Goal: Find specific page/section: Find specific page/section

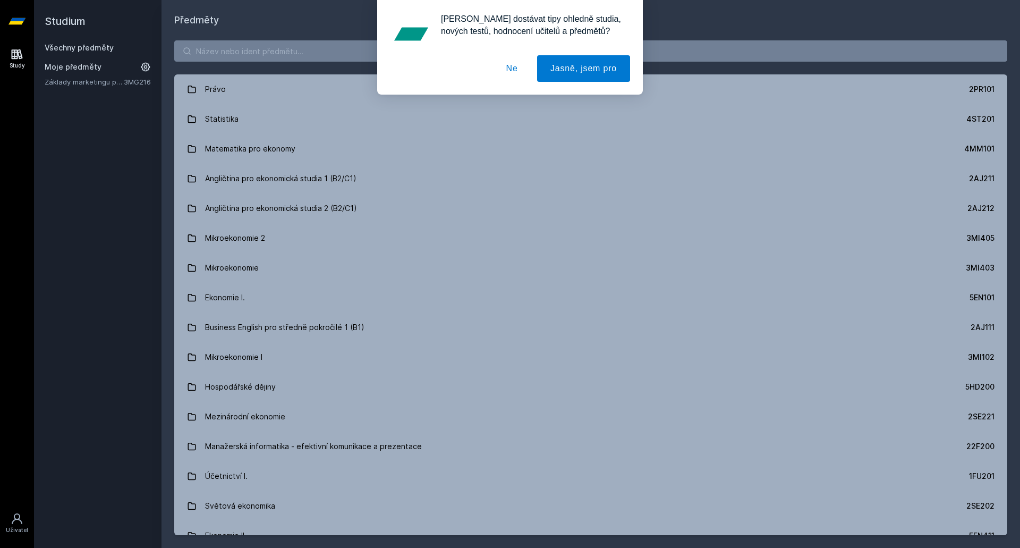
click at [284, 52] on div "[PERSON_NAME] dostávat tipy ohledně studia, nových testů, hodnocení učitelů a p…" at bounding box center [510, 47] width 1020 height 95
click at [518, 67] on button "Ne" at bounding box center [512, 68] width 38 height 27
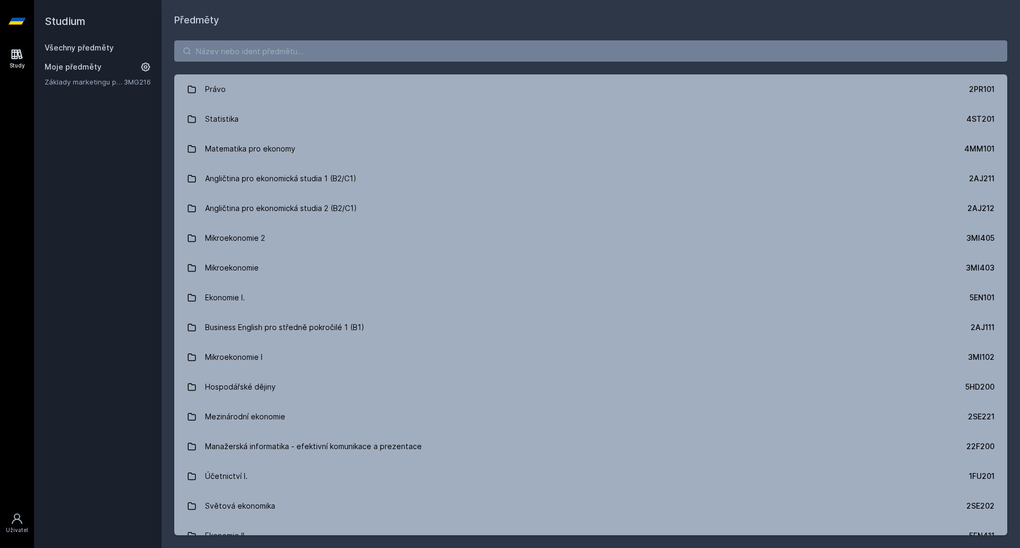
click at [500, 53] on div "Chceš dostávat tipy ohledně studia, nových testů, hodnocení učitelů a předmětů?…" at bounding box center [510, 47] width 1020 height 95
click at [476, 57] on input "search" at bounding box center [590, 50] width 833 height 21
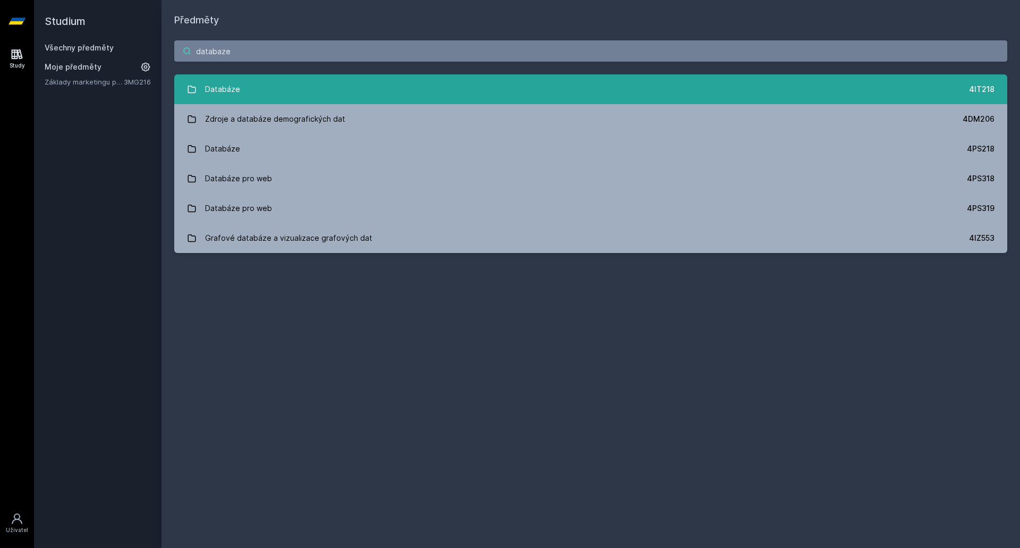
type input "databaze"
click at [582, 94] on link "Databáze 4IT218" at bounding box center [590, 89] width 833 height 30
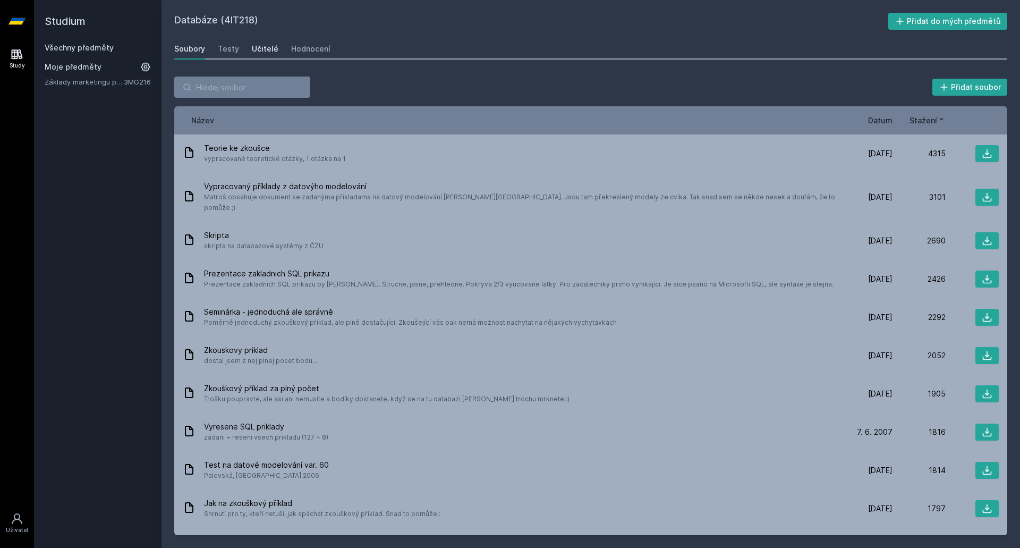
click at [269, 47] on div "Učitelé" at bounding box center [265, 49] width 27 height 11
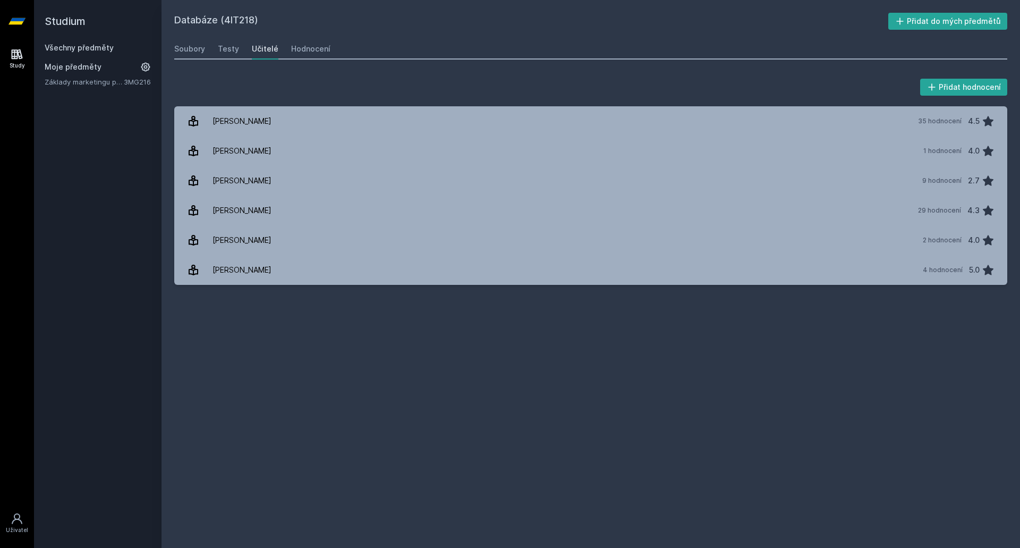
click at [612, 337] on div "Databáze (4IT218) Přidat do mých předmětů Soubory Testy Učitelé Hodnocení Přida…" at bounding box center [590, 274] width 833 height 522
drag, startPoint x: 292, startPoint y: 30, endPoint x: 286, endPoint y: 28, distance: 5.9
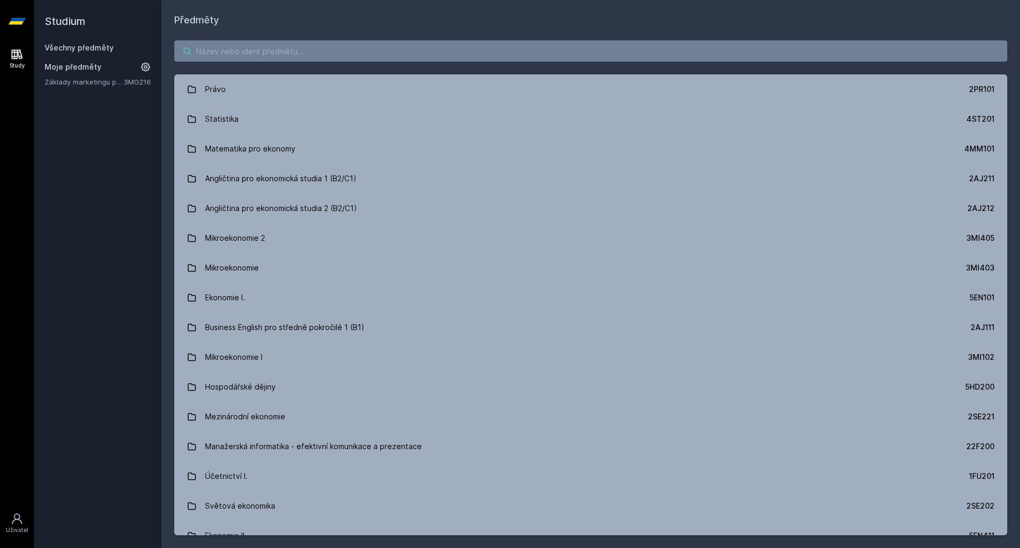
click at [360, 41] on input "search" at bounding box center [590, 50] width 833 height 21
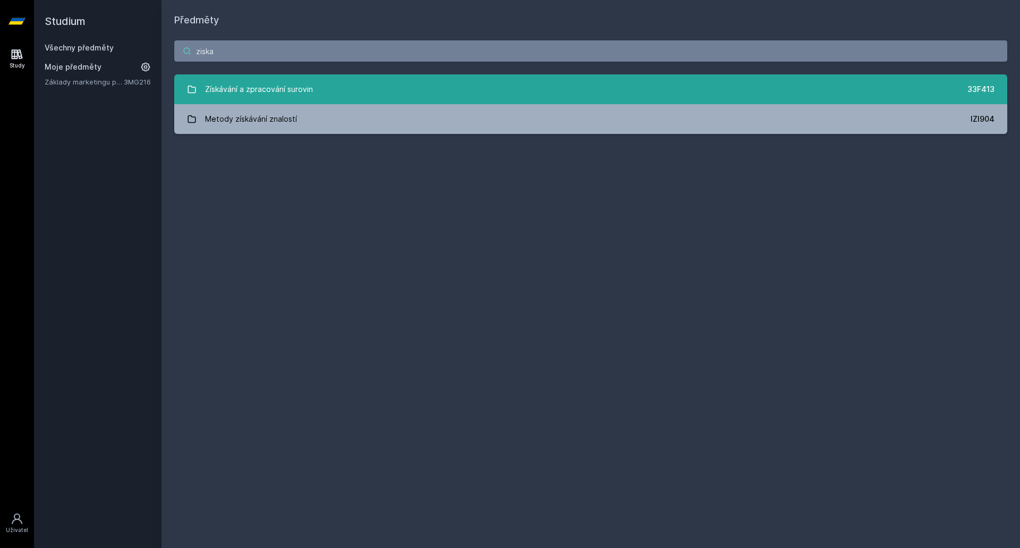
type input "ziska"
click at [337, 90] on link "Získávání a zpracování surovin 33F413" at bounding box center [590, 89] width 833 height 30
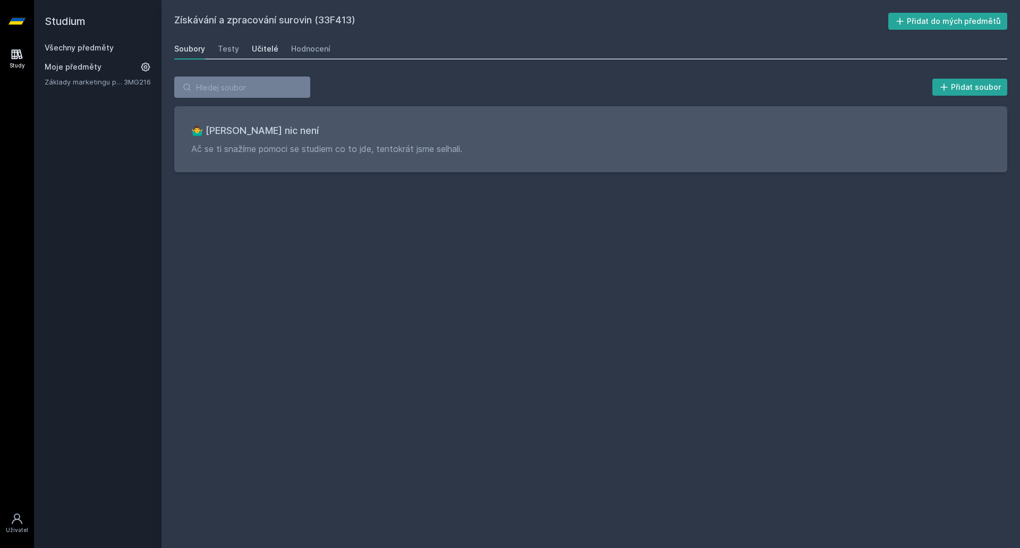
click at [268, 49] on div "Učitelé" at bounding box center [265, 49] width 27 height 11
click at [199, 47] on div "Soubory" at bounding box center [189, 49] width 31 height 11
click at [232, 48] on div "Testy" at bounding box center [228, 49] width 21 height 11
click at [22, 23] on icon at bounding box center [17, 21] width 17 height 6
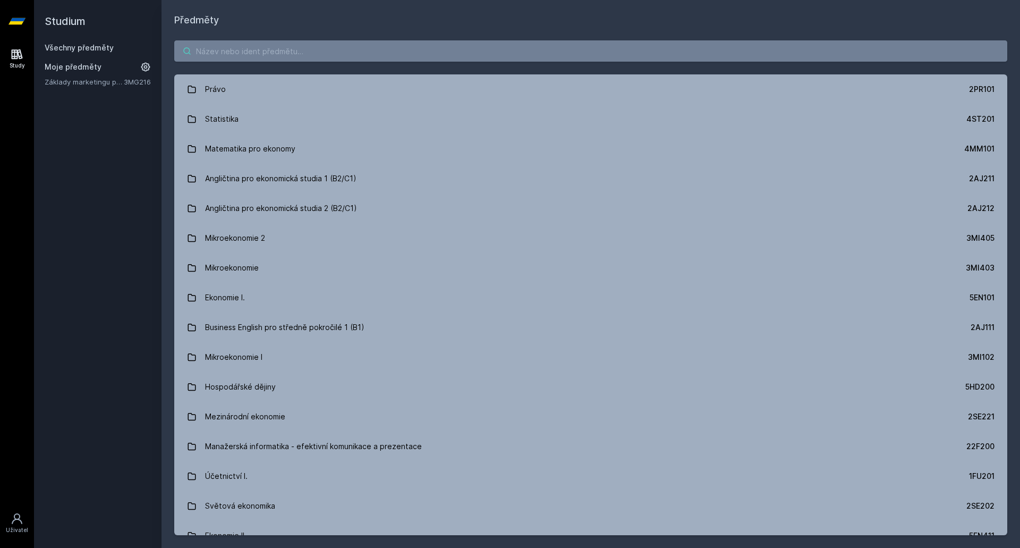
click at [277, 53] on input "search" at bounding box center [590, 50] width 833 height 21
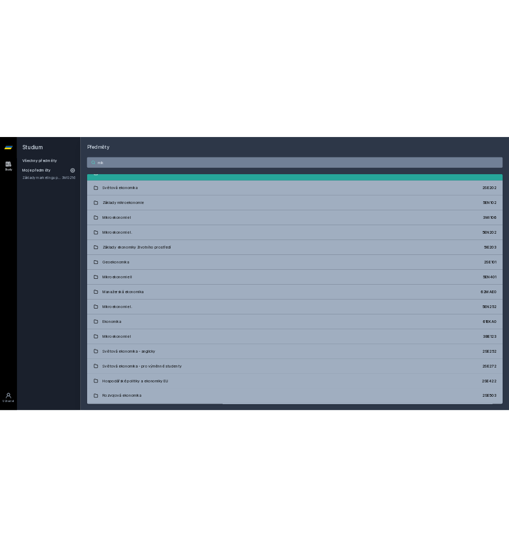
scroll to position [213, 0]
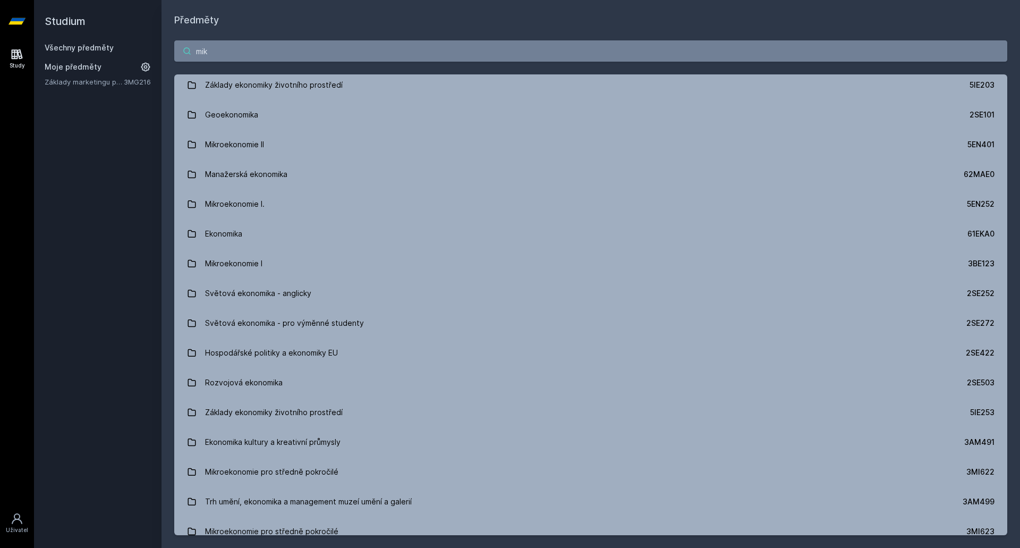
drag, startPoint x: 258, startPoint y: 46, endPoint x: 107, endPoint y: 43, distance: 151.0
click at [107, 43] on div "Studium Všechny předměty Moje předměty Základy marketingu pro informatiky a sta…" at bounding box center [527, 274] width 986 height 548
paste input "3MI202"
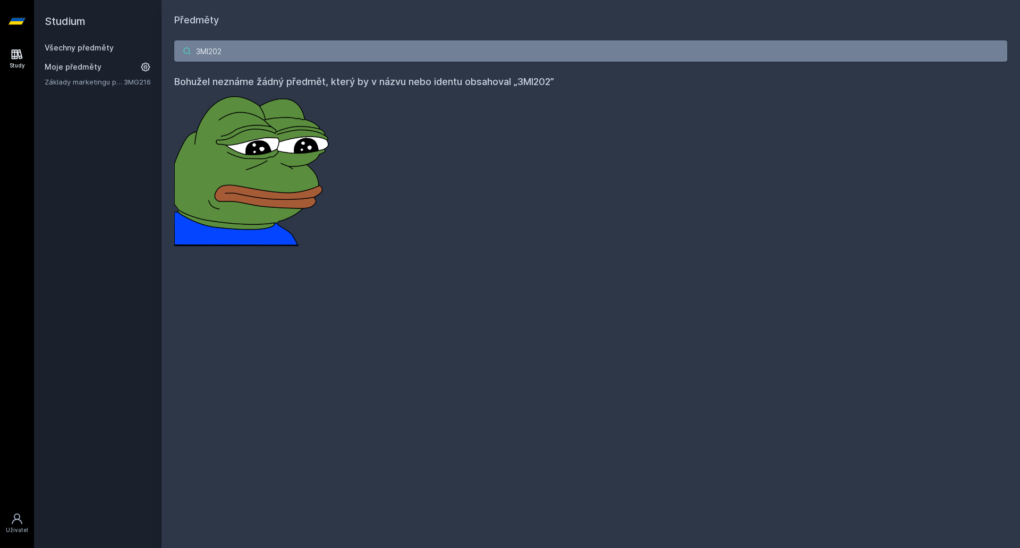
drag, startPoint x: 204, startPoint y: 52, endPoint x: 130, endPoint y: 54, distance: 74.4
click at [130, 54] on div "Studium Všechny předměty Moje předměty Základy marketingu pro informatiky a sta…" at bounding box center [527, 274] width 986 height 548
paste input "4IZ210"
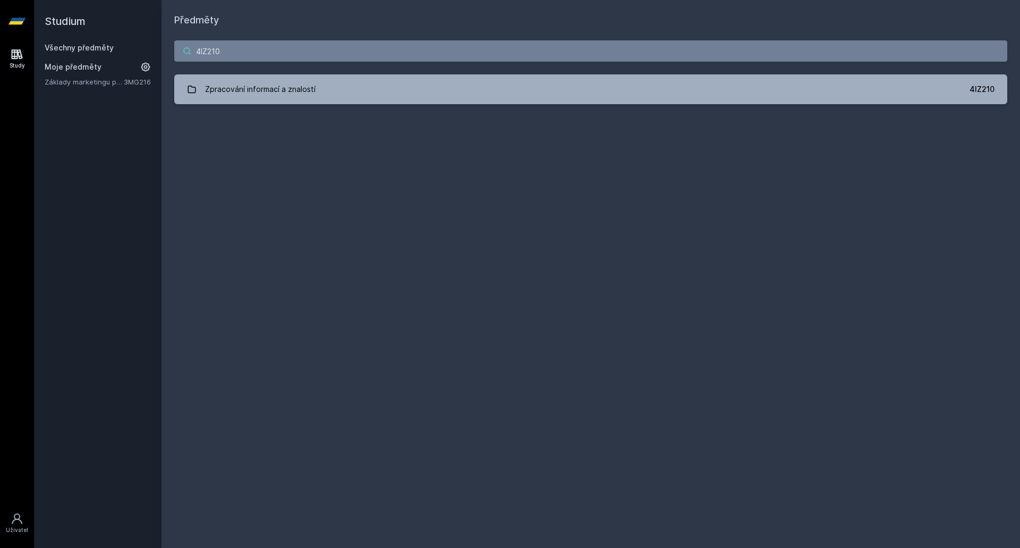
type input "4IZ210"
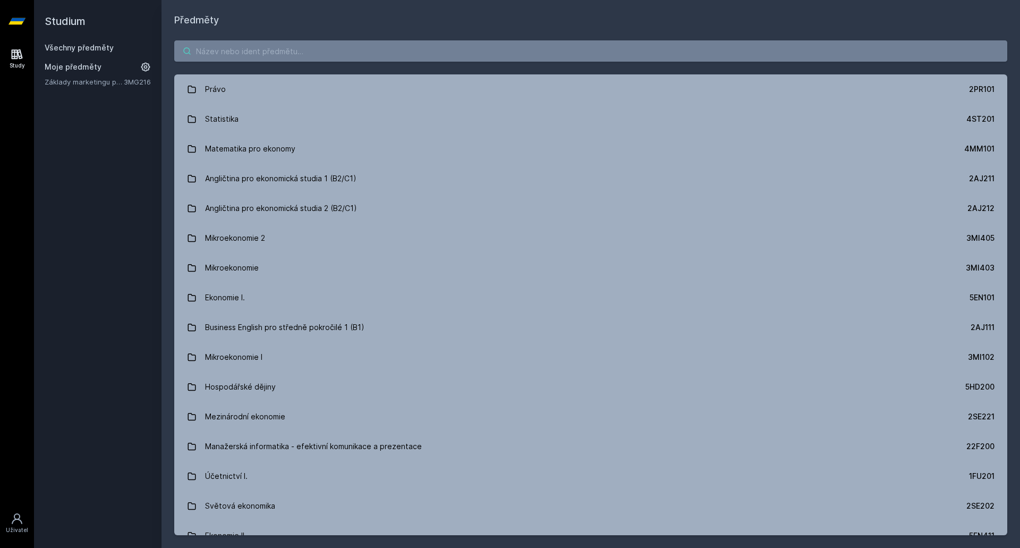
click at [373, 52] on input "search" at bounding box center [590, 50] width 833 height 21
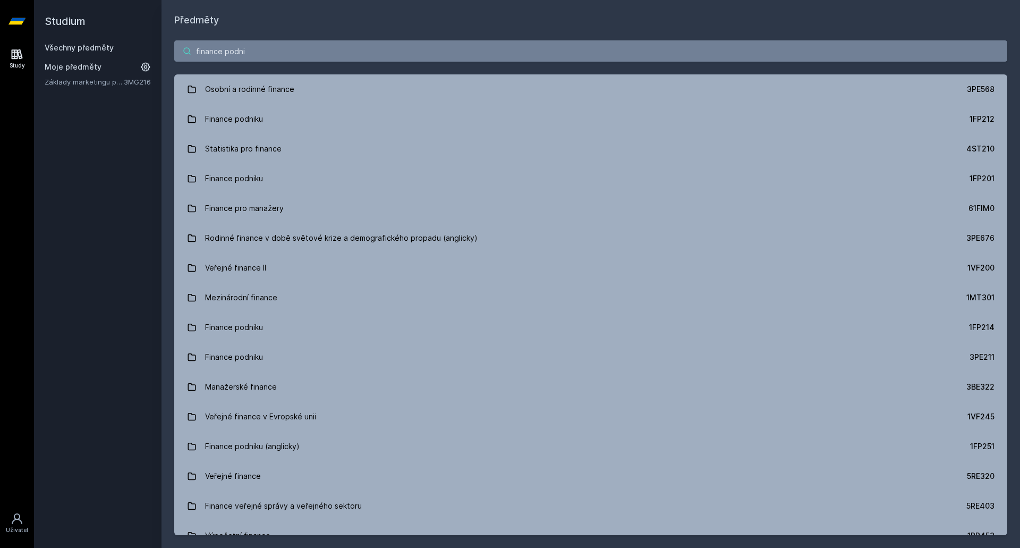
type input "finance podnik"
